Goal: Information Seeking & Learning: Compare options

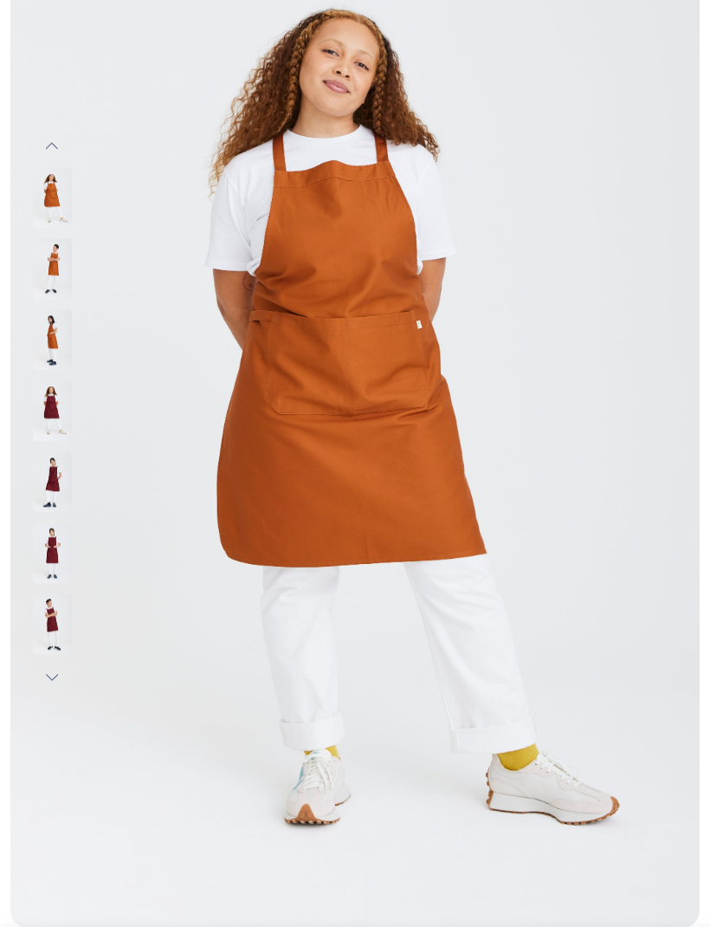
scroll to position [195, 0]
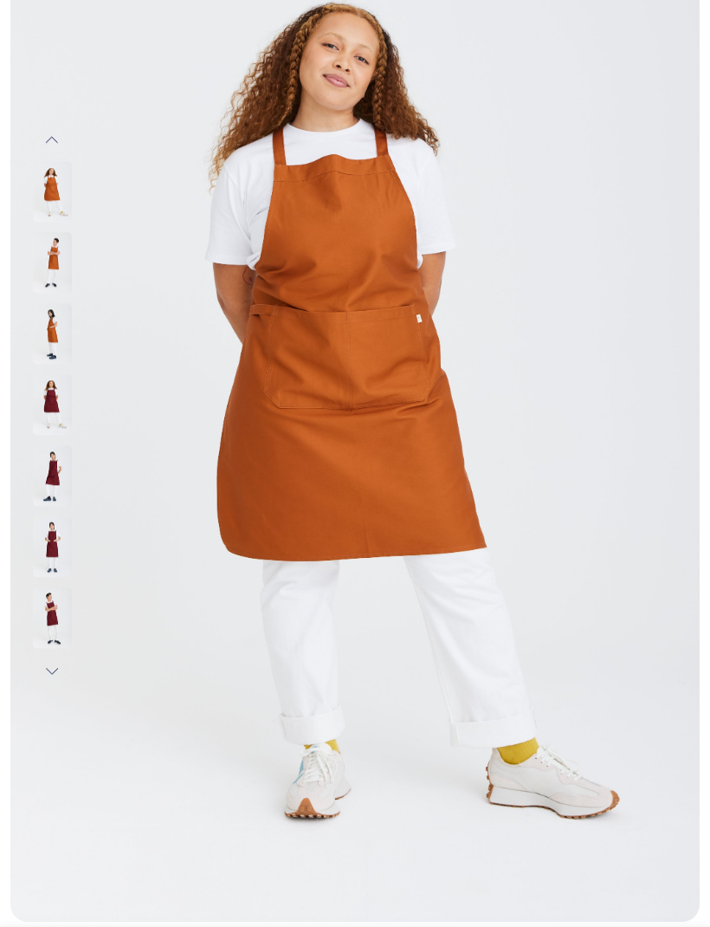
click at [71, 268] on img at bounding box center [52, 264] width 39 height 61
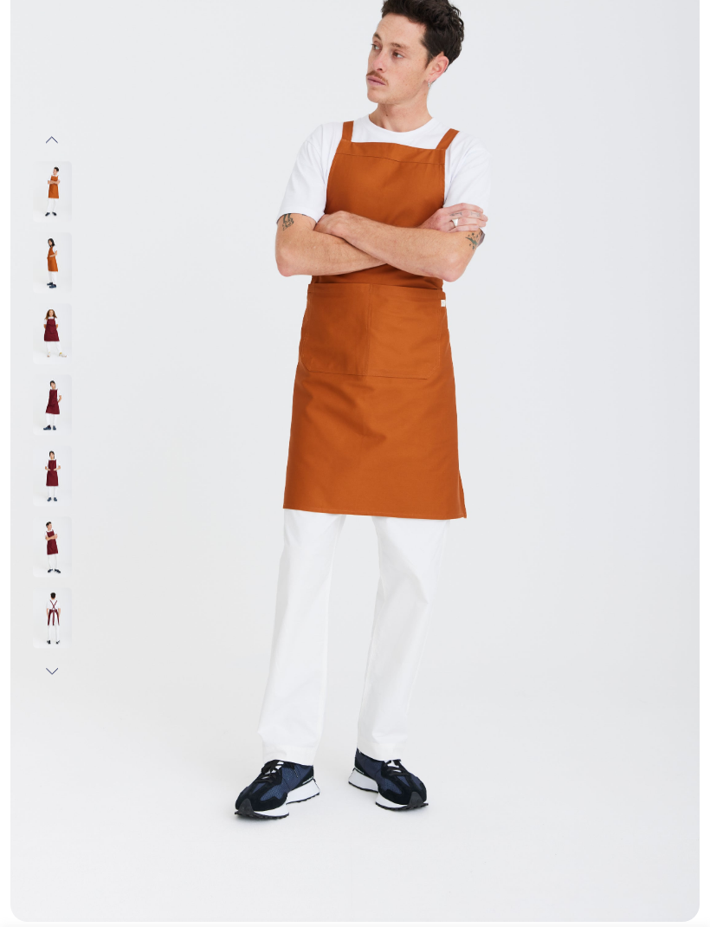
click at [61, 336] on img at bounding box center [52, 334] width 39 height 61
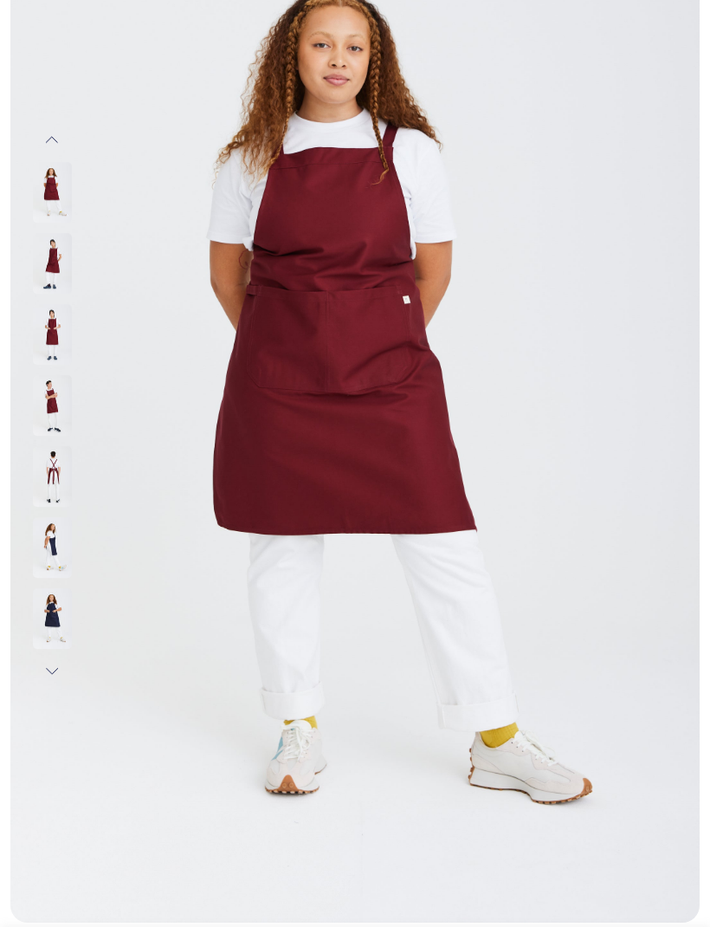
click at [62, 269] on img at bounding box center [52, 263] width 39 height 61
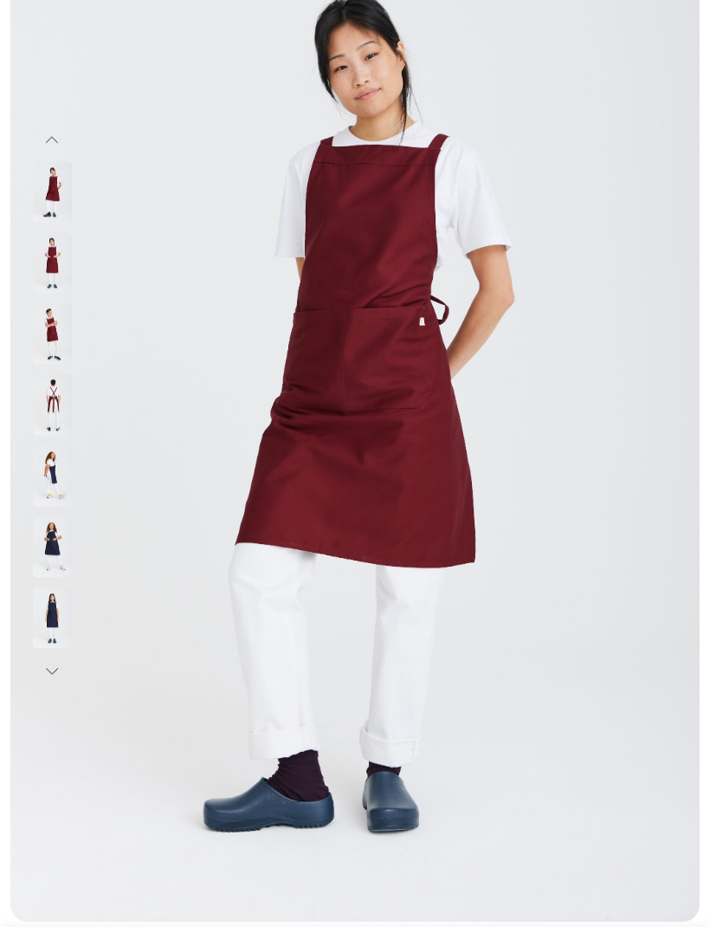
click at [56, 263] on img at bounding box center [52, 263] width 39 height 61
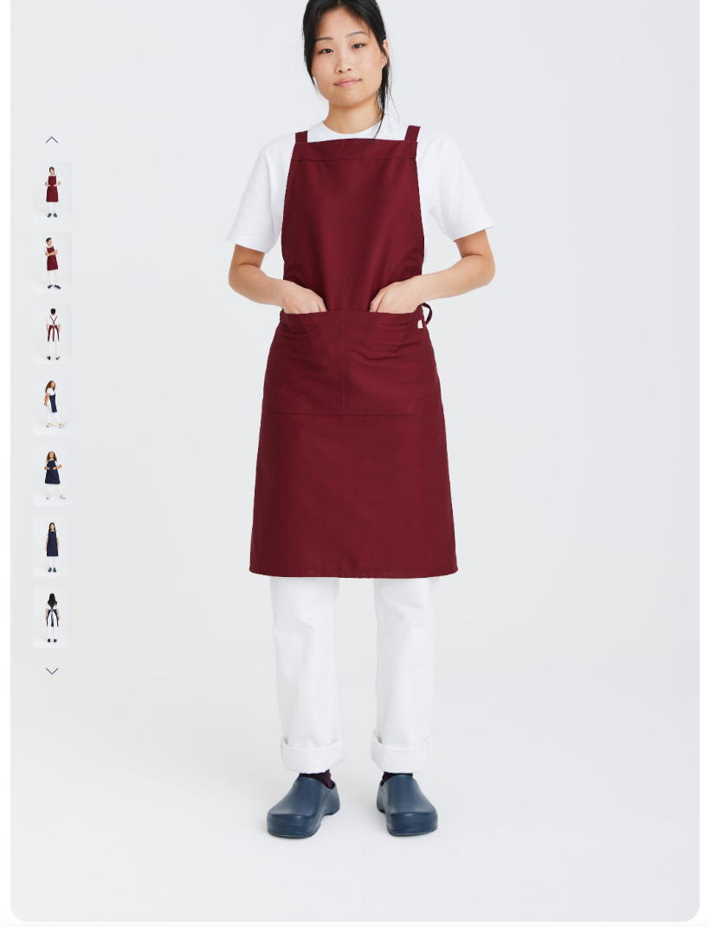
click at [58, 341] on img at bounding box center [52, 334] width 39 height 61
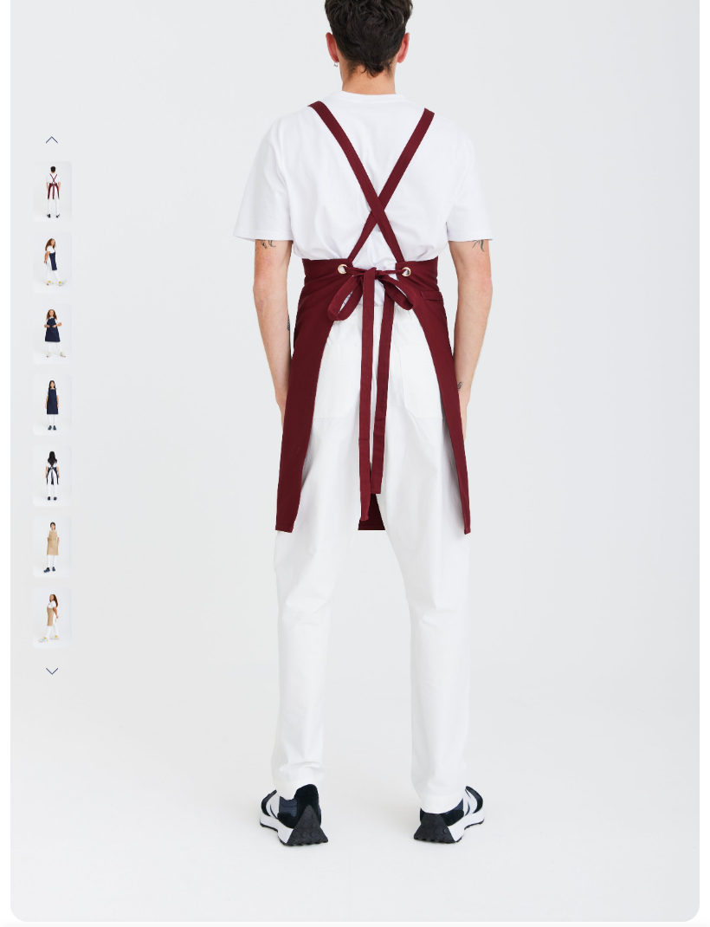
click at [58, 266] on img at bounding box center [52, 263] width 39 height 61
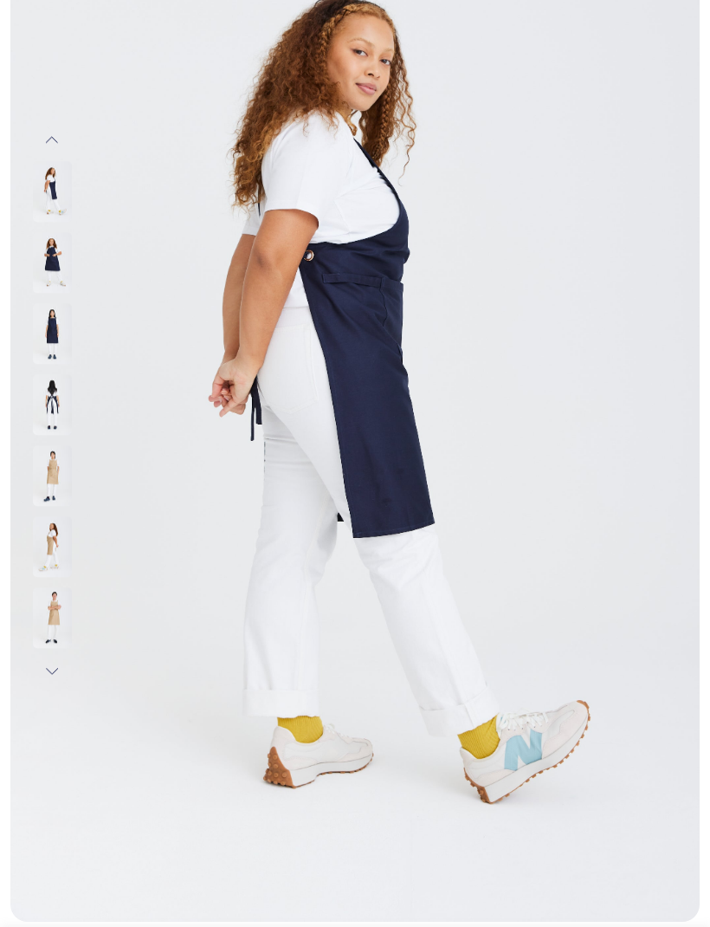
click at [64, 262] on img at bounding box center [52, 263] width 39 height 61
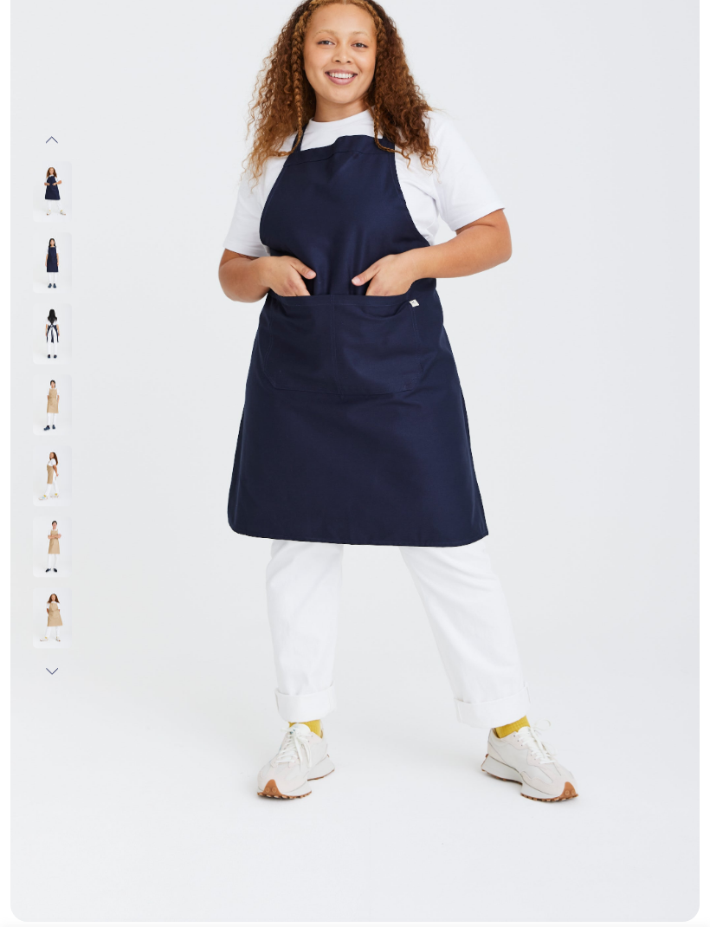
click at [60, 265] on img at bounding box center [52, 263] width 39 height 61
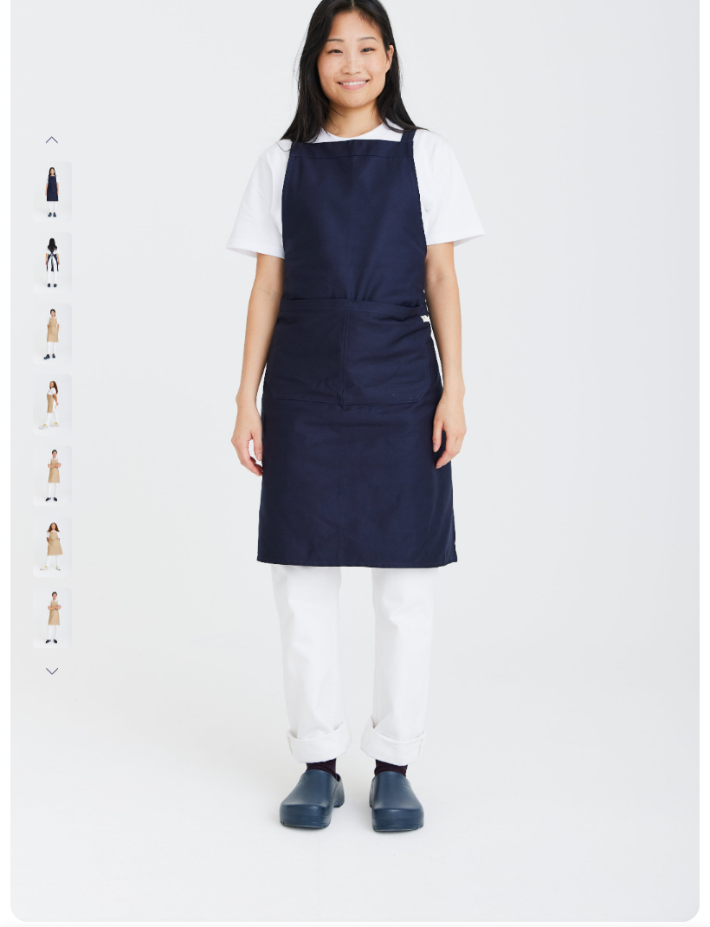
click at [65, 258] on img at bounding box center [52, 263] width 39 height 61
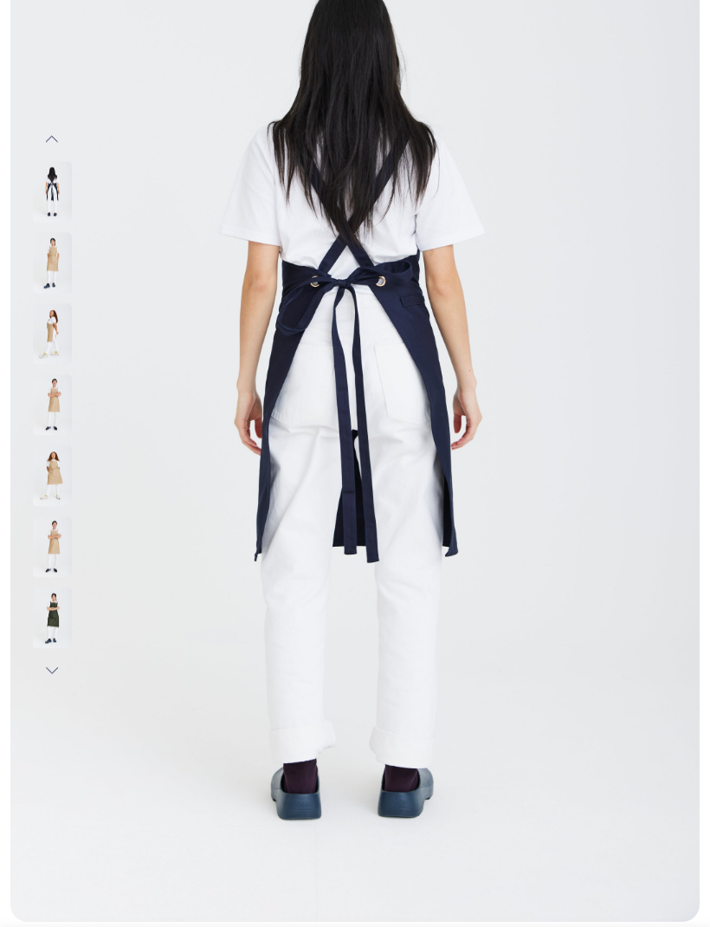
click at [56, 269] on img at bounding box center [52, 263] width 39 height 61
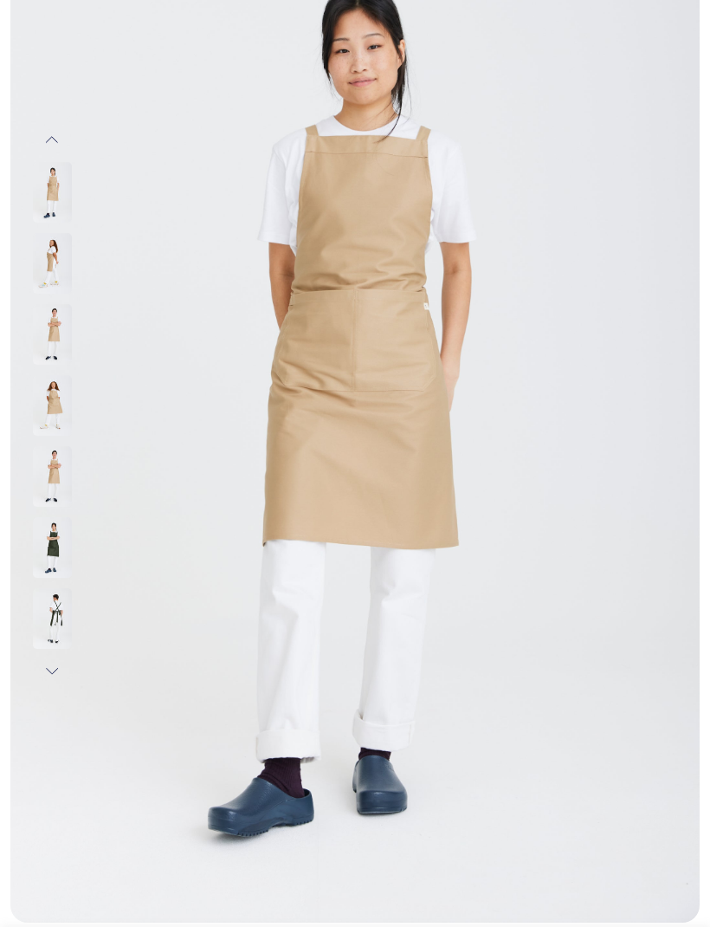
click at [67, 251] on img at bounding box center [52, 263] width 39 height 61
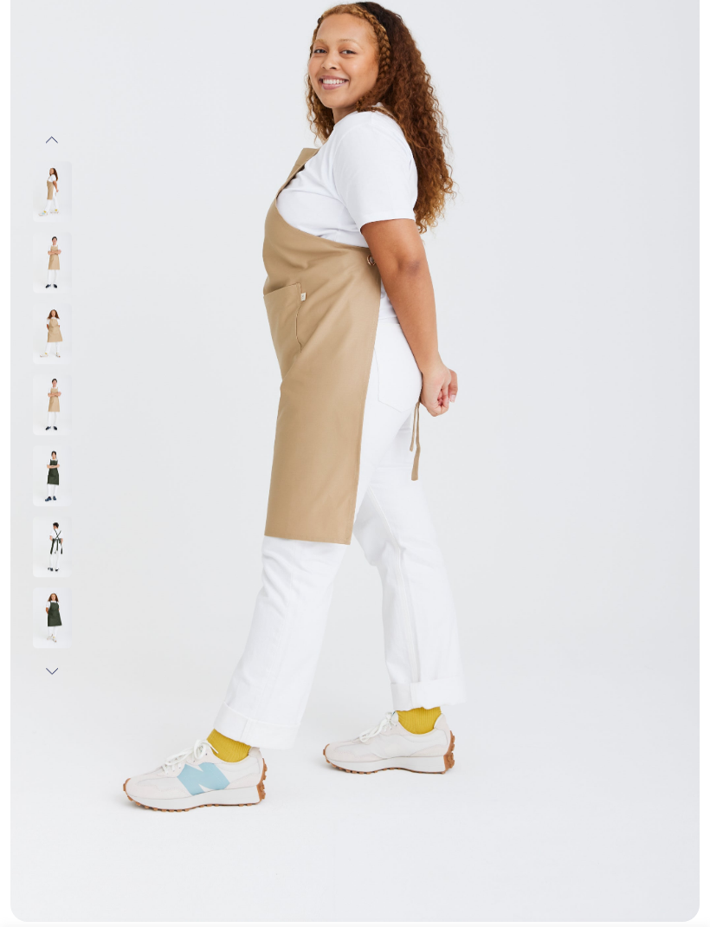
click at [64, 262] on img at bounding box center [52, 263] width 39 height 61
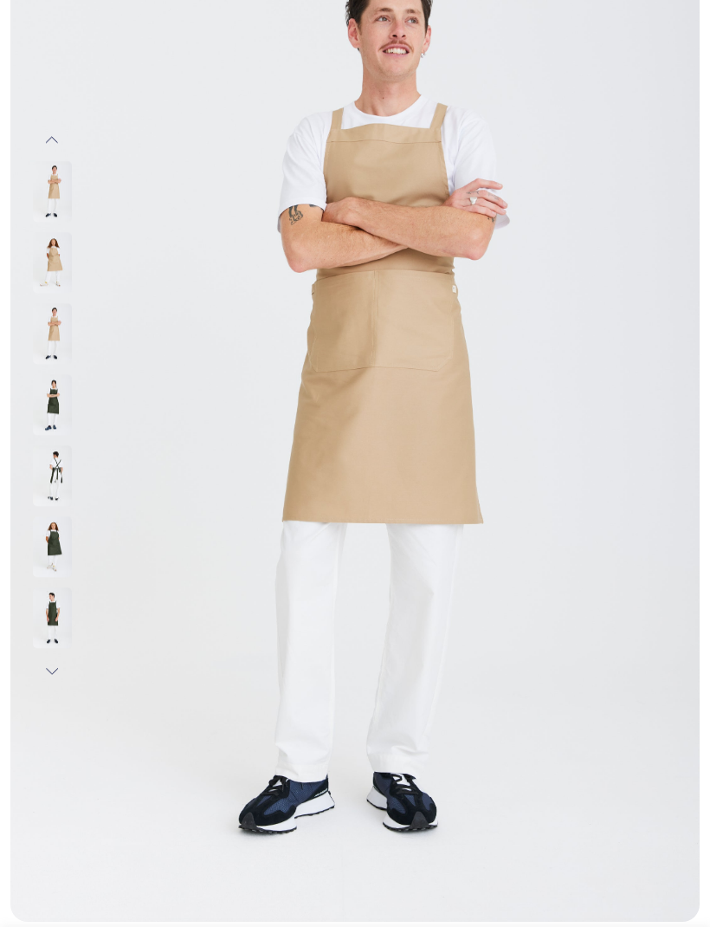
click at [57, 262] on img at bounding box center [52, 263] width 39 height 61
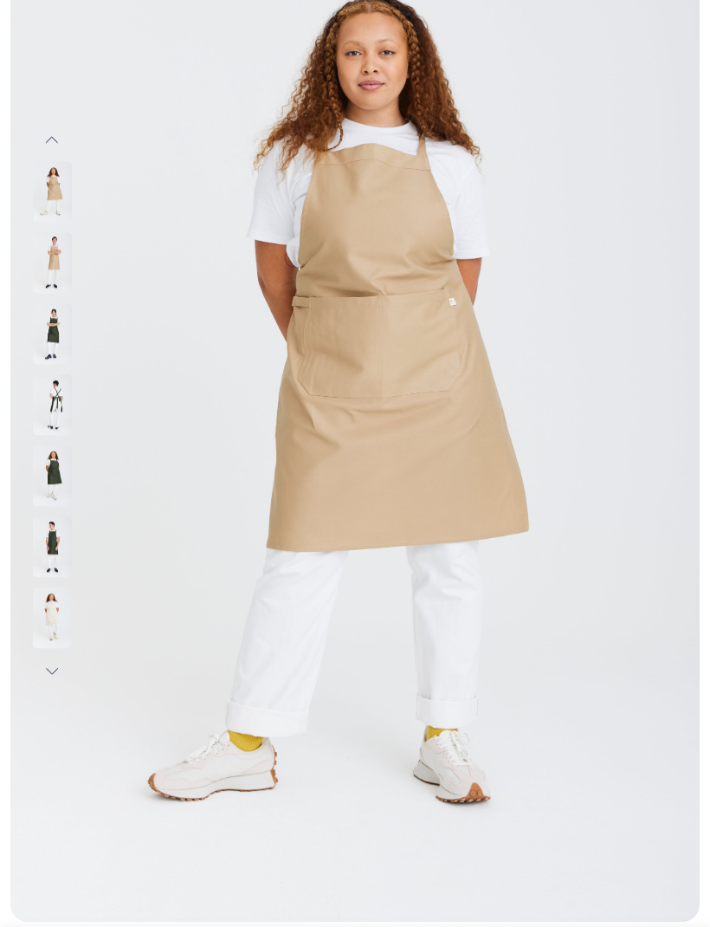
click at [68, 257] on img at bounding box center [52, 263] width 39 height 61
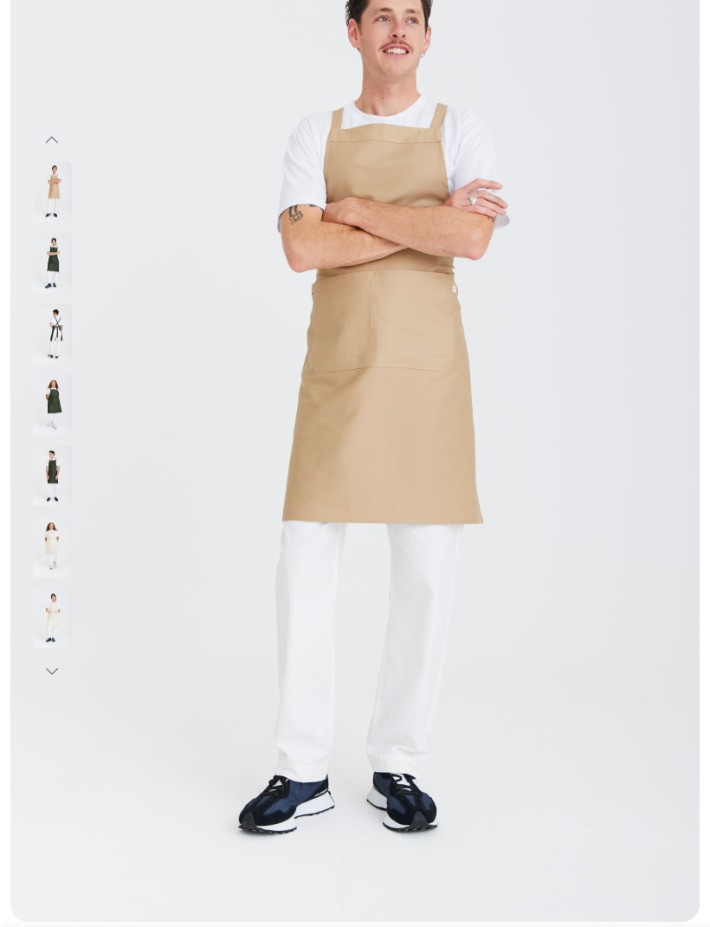
click at [60, 268] on img at bounding box center [52, 263] width 39 height 61
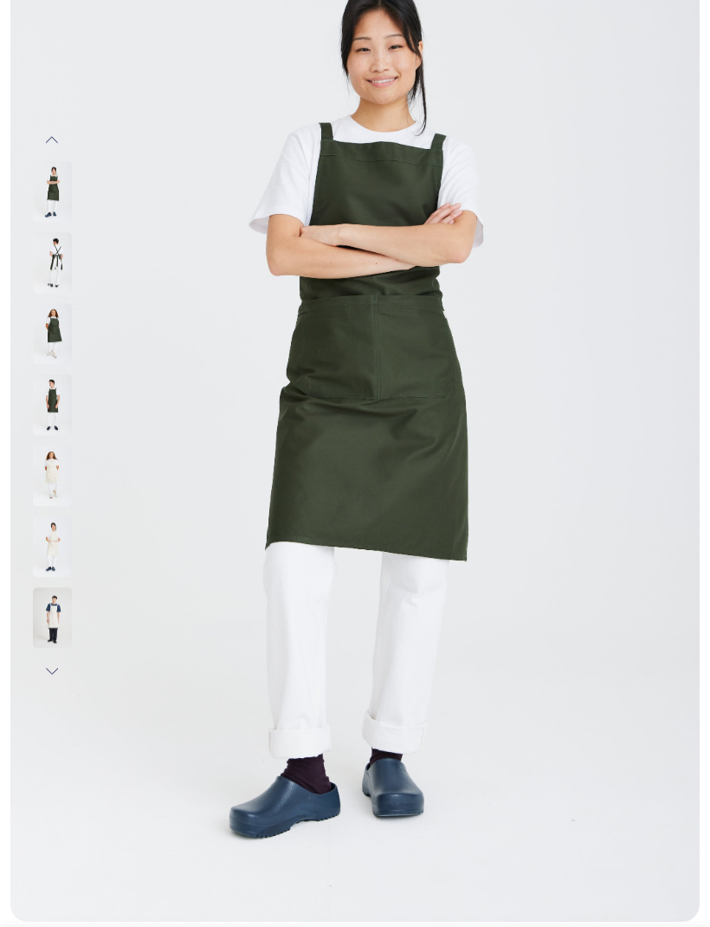
click at [47, 627] on img at bounding box center [52, 618] width 39 height 61
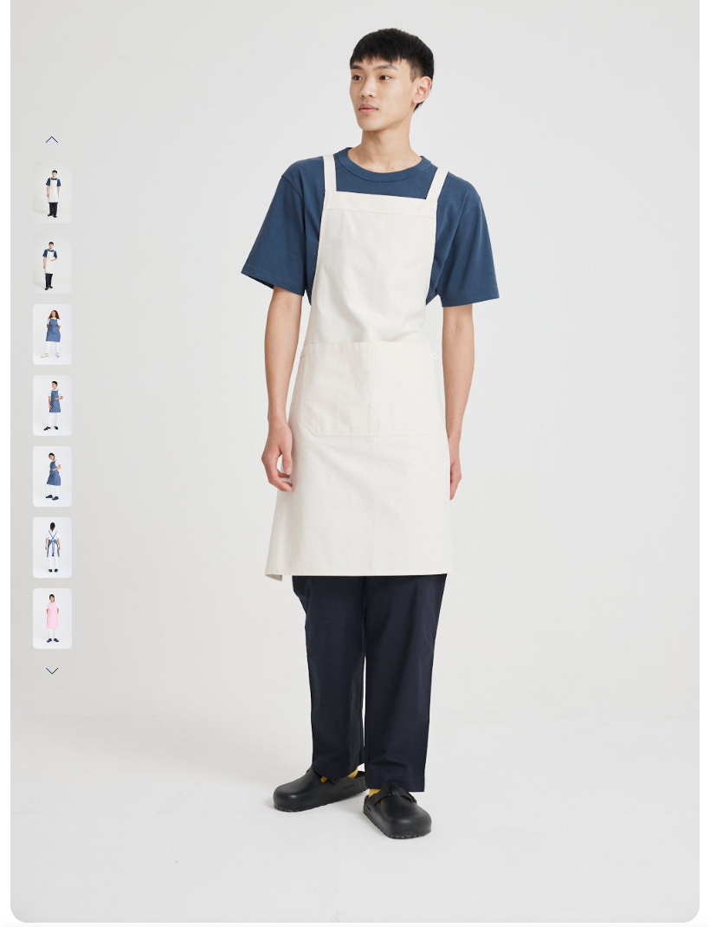
click at [44, 611] on img at bounding box center [52, 618] width 39 height 61
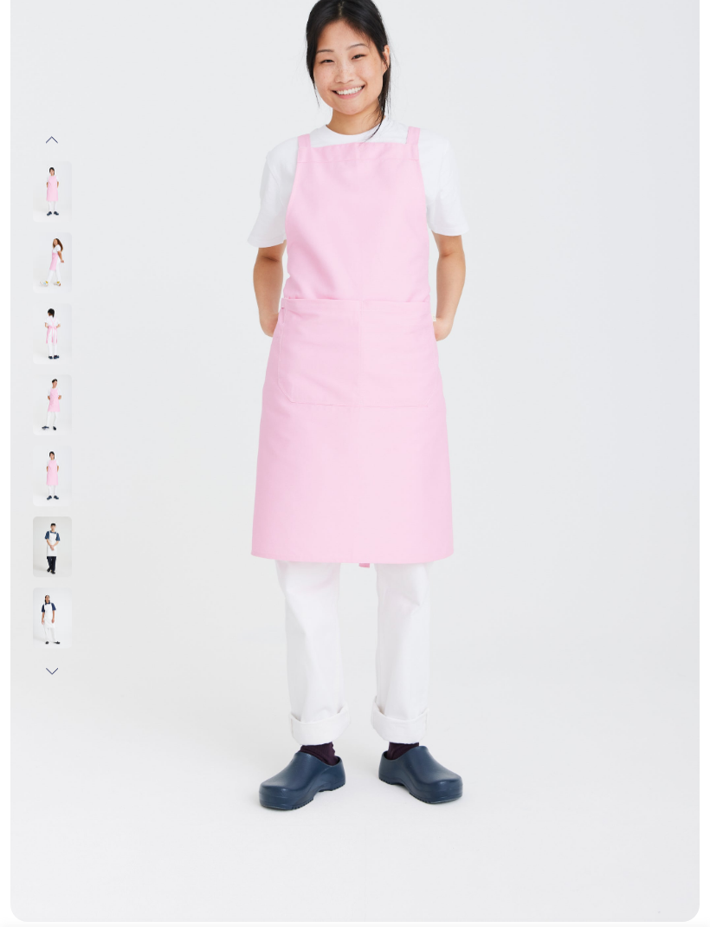
click at [42, 611] on img at bounding box center [52, 618] width 39 height 61
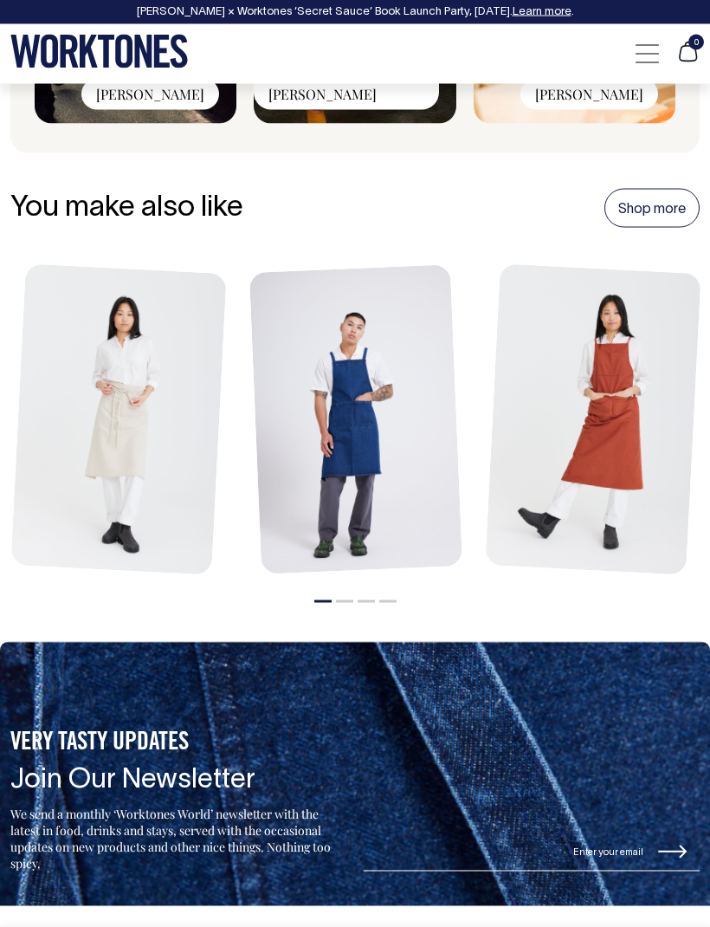
scroll to position [2511, 0]
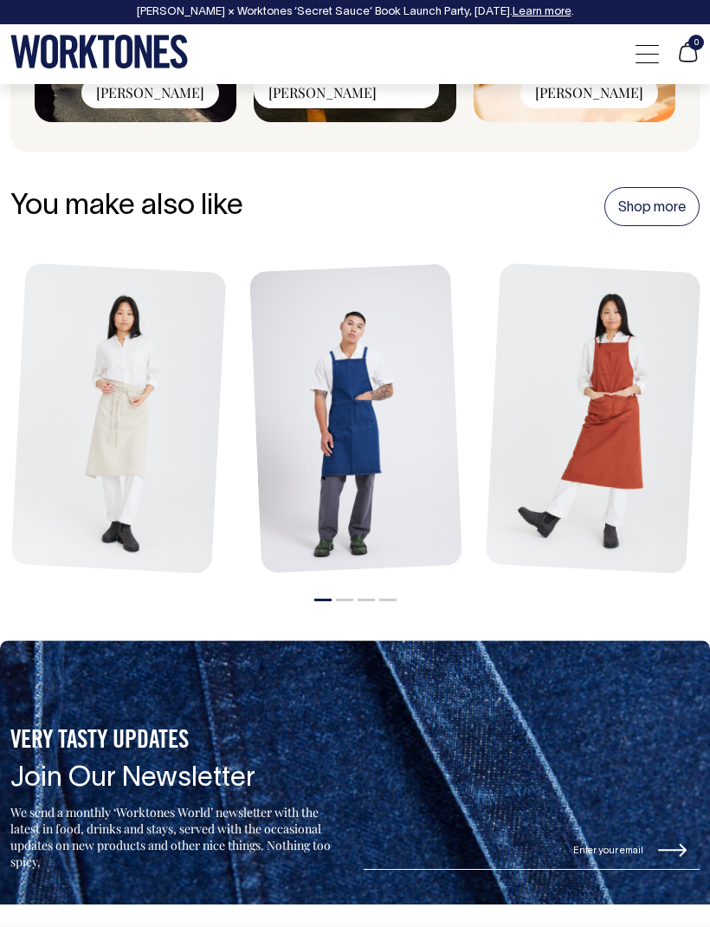
click at [0, 0] on link at bounding box center [0, 0] width 0 height 0
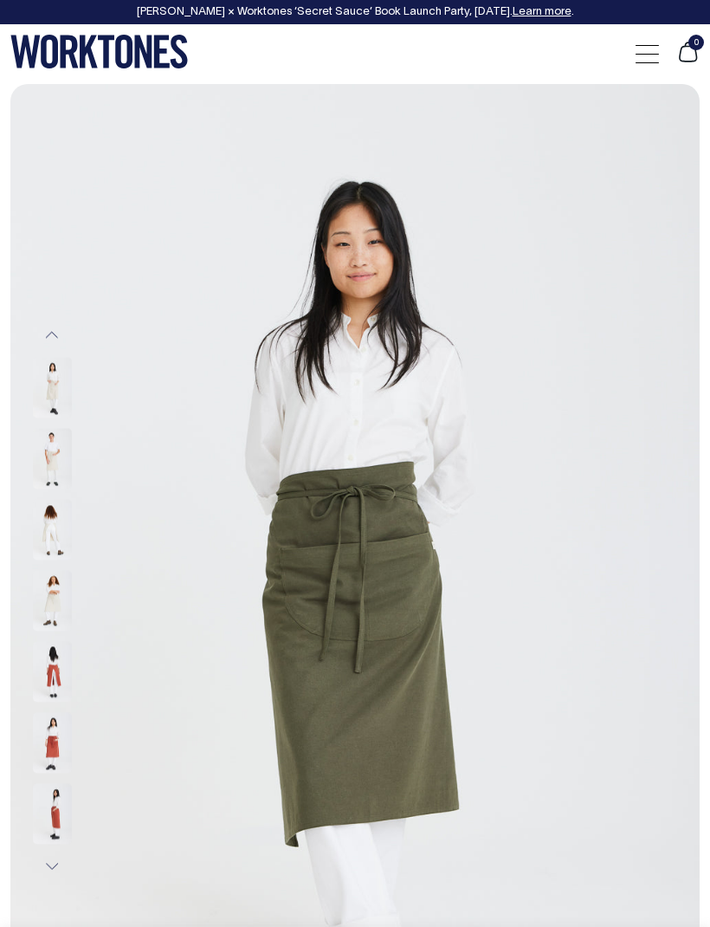
select select "Olive"
